Goal: Transaction & Acquisition: Purchase product/service

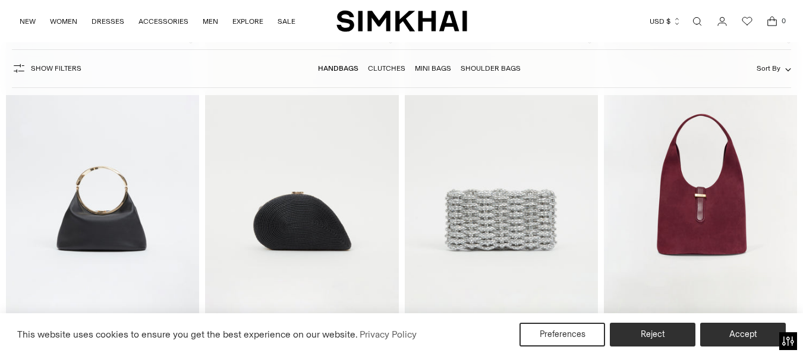
scroll to position [492, 0]
click at [46, 65] on span "Show Filters" at bounding box center [56, 68] width 51 height 8
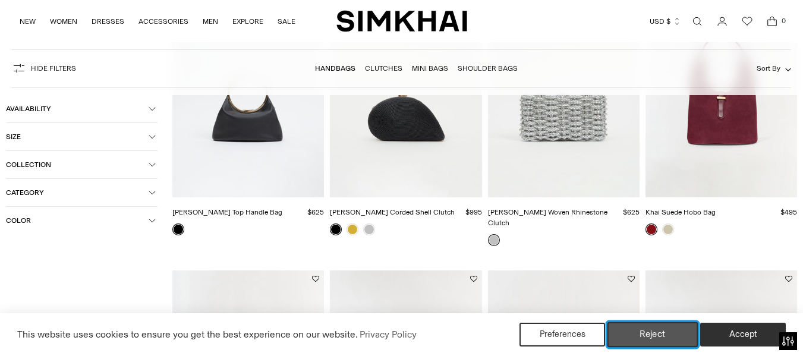
click at [657, 339] on button "Reject" at bounding box center [653, 334] width 91 height 25
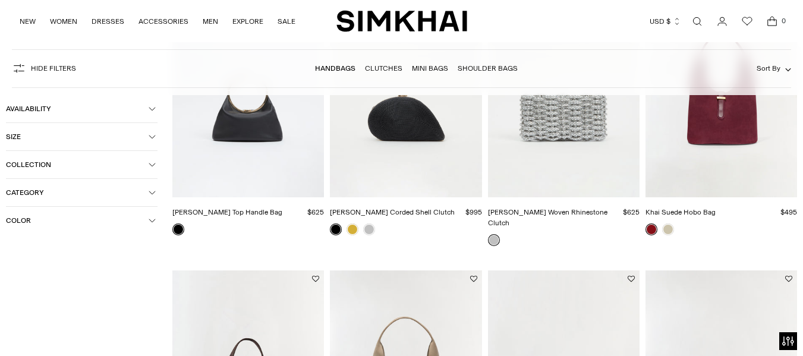
scroll to position [419, 0]
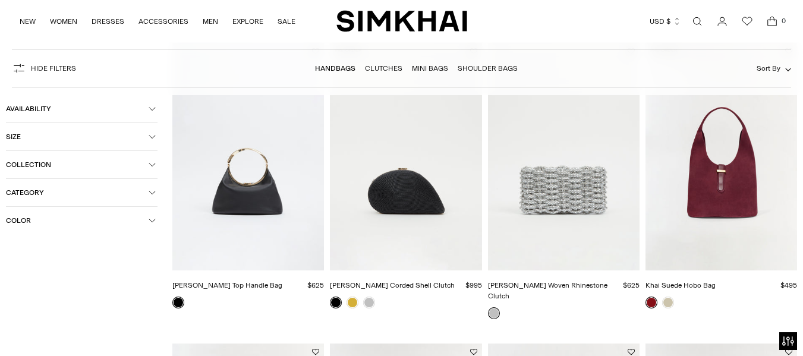
click at [145, 215] on button "Color" at bounding box center [82, 220] width 152 height 27
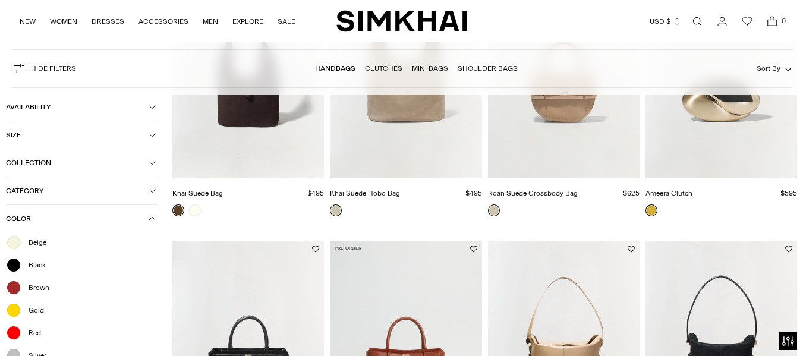
scroll to position [616, 0]
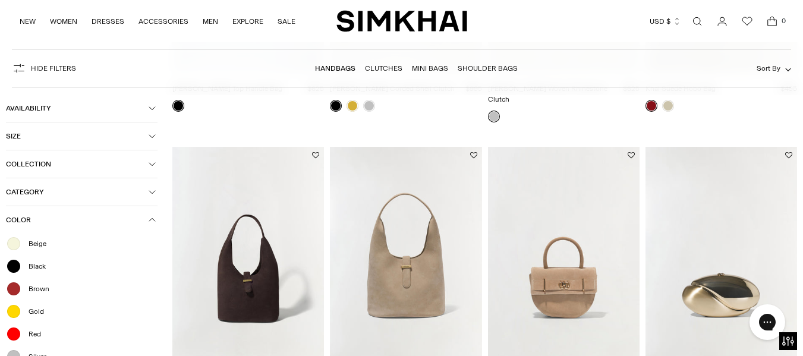
click at [152, 189] on icon "button" at bounding box center [152, 192] width 7 height 7
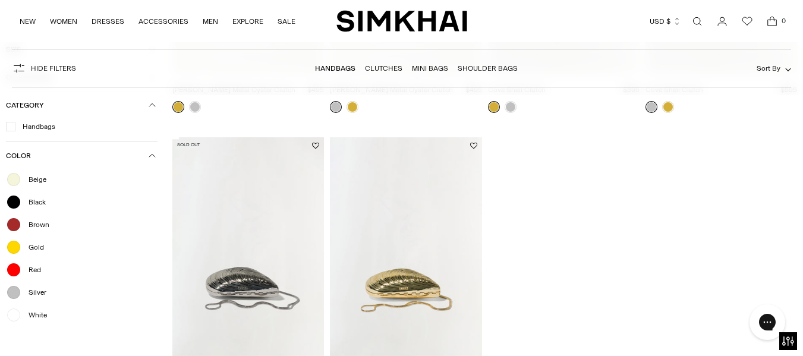
scroll to position [2872, 0]
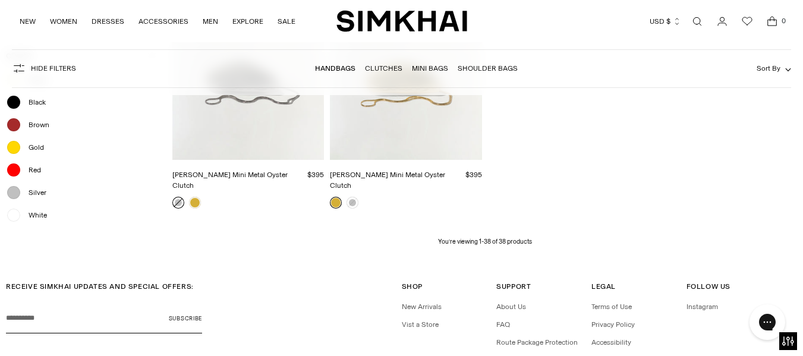
click at [384, 67] on link "Clutches" at bounding box center [383, 68] width 37 height 8
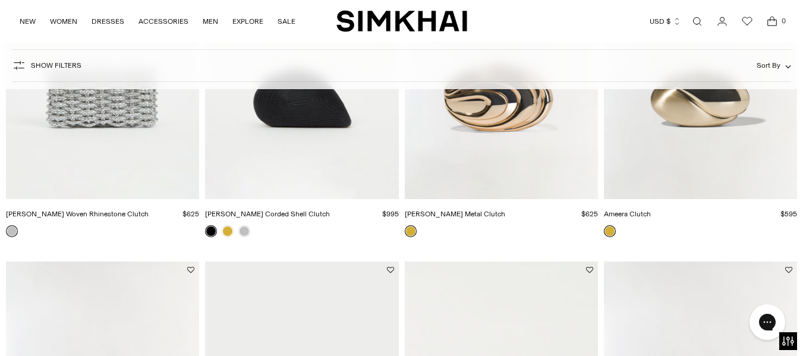
scroll to position [256, 0]
click at [0, 0] on img "Morgan Woven Rhinestone Clutch" at bounding box center [0, 0] width 0 height 0
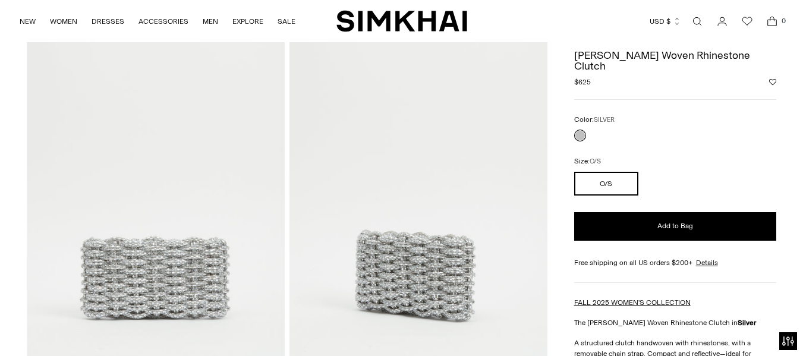
scroll to position [59, 0]
click at [142, 221] on img at bounding box center [156, 220] width 258 height 387
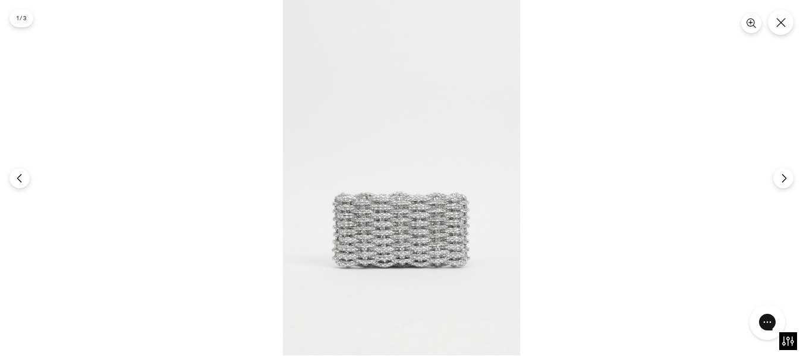
scroll to position [0, 0]
click at [380, 249] on img at bounding box center [401, 178] width 237 height 356
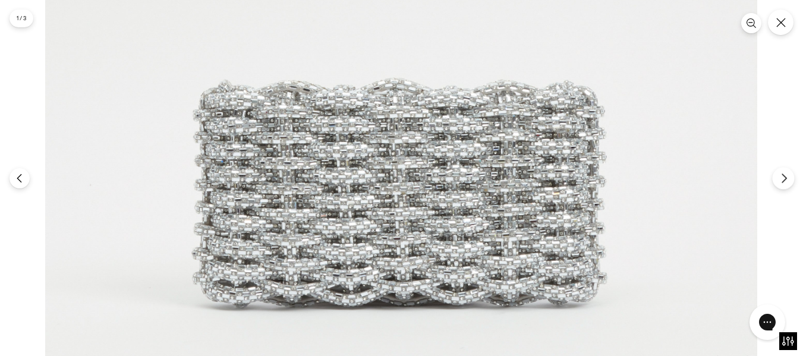
click at [781, 178] on icon "Next" at bounding box center [784, 178] width 11 height 11
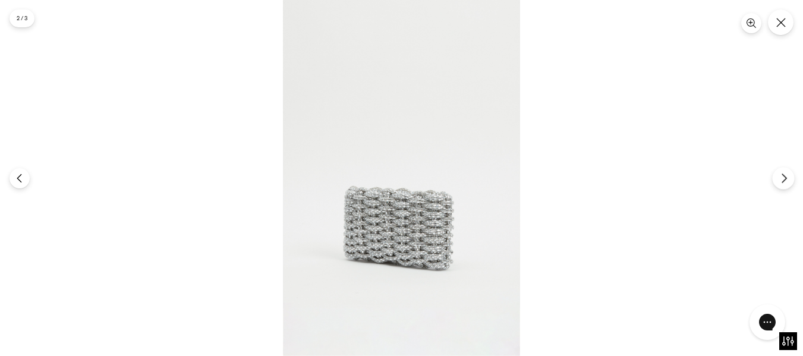
click at [781, 178] on icon "Next" at bounding box center [784, 178] width 11 height 11
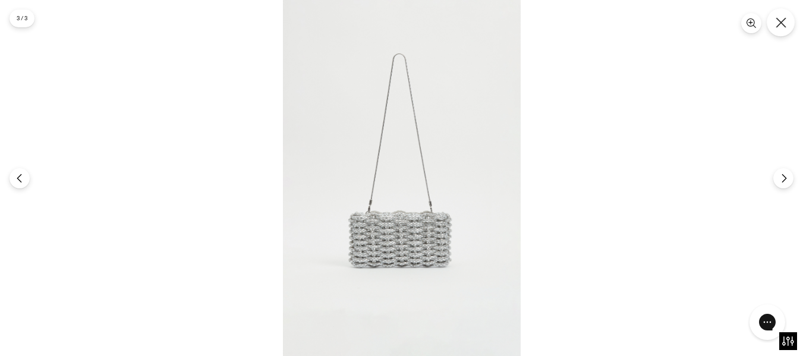
click at [779, 25] on icon "Close" at bounding box center [781, 22] width 11 height 11
